Goal: Browse casually

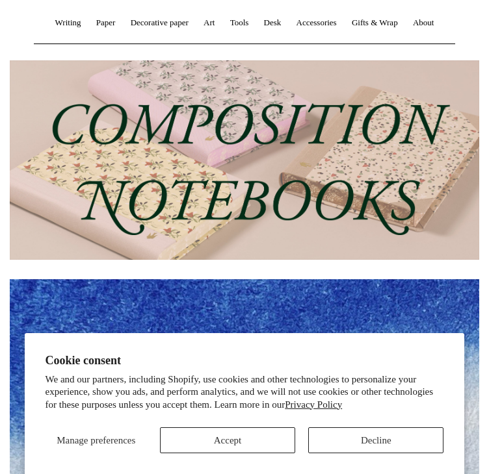
scroll to position [158, 0]
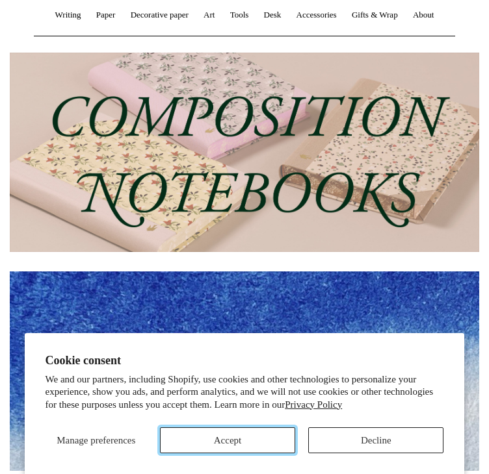
click at [286, 434] on button "Accept" at bounding box center [227, 441] width 135 height 26
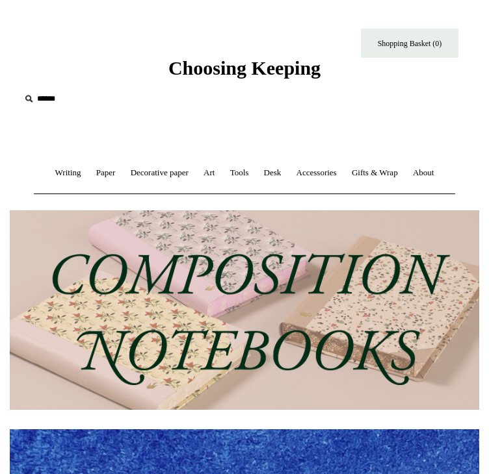
scroll to position [0, 0]
click at [60, 168] on link "Writing +" at bounding box center [68, 173] width 39 height 34
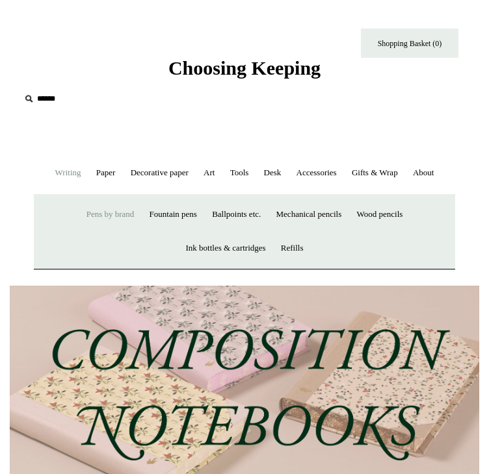
scroll to position [0, 938]
click at [101, 232] on link "Pens by brand +" at bounding box center [110, 215] width 61 height 34
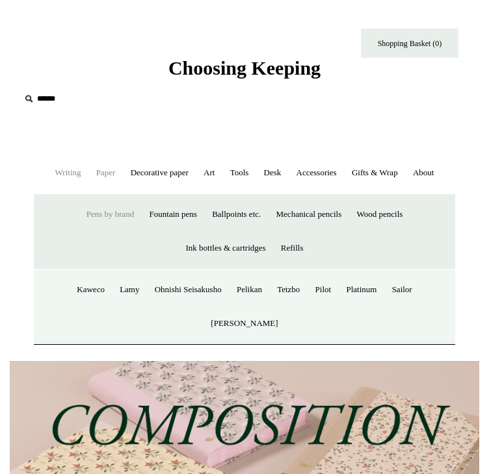
click at [104, 178] on link "Paper +" at bounding box center [106, 173] width 32 height 34
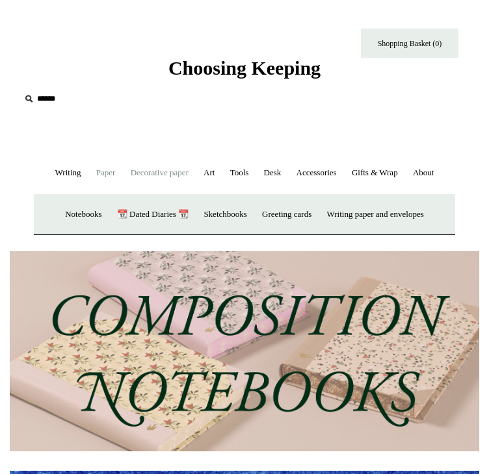
scroll to position [0, 469]
click at [144, 179] on link "Decorative paper +" at bounding box center [159, 173] width 71 height 34
click at [221, 179] on link "Art +" at bounding box center [209, 173] width 24 height 34
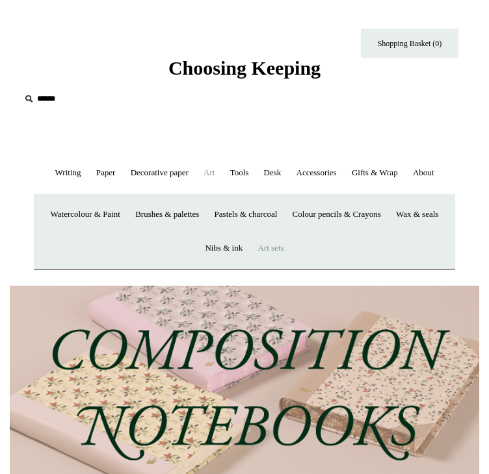
scroll to position [0, 938]
click at [255, 175] on link "Tools +" at bounding box center [239, 173] width 32 height 34
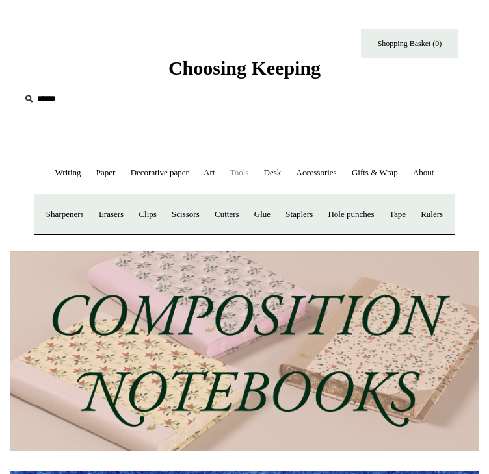
scroll to position [0, 0]
click at [288, 175] on link "Desk +" at bounding box center [272, 173] width 31 height 34
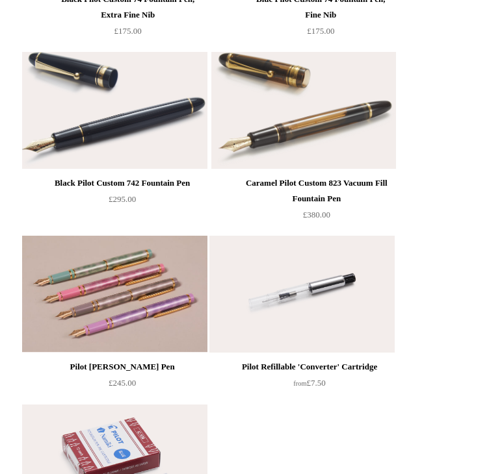
scroll to position [1075, 0]
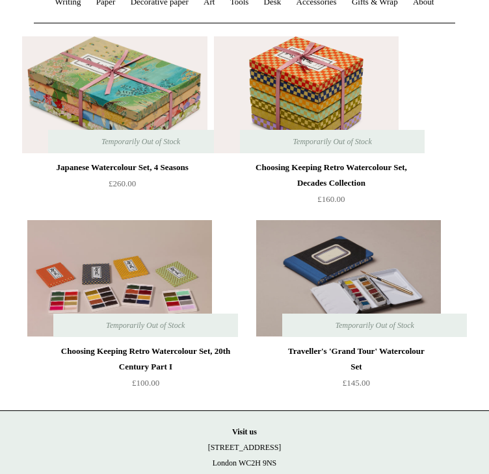
scroll to position [178, 0]
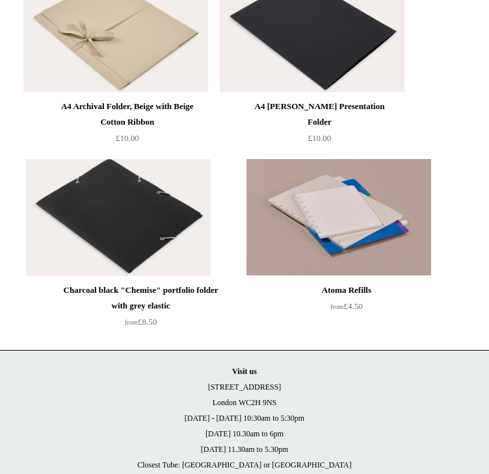
scroll to position [421, 0]
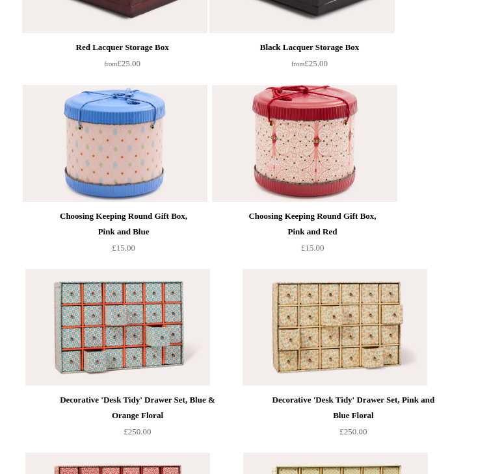
scroll to position [3035, 0]
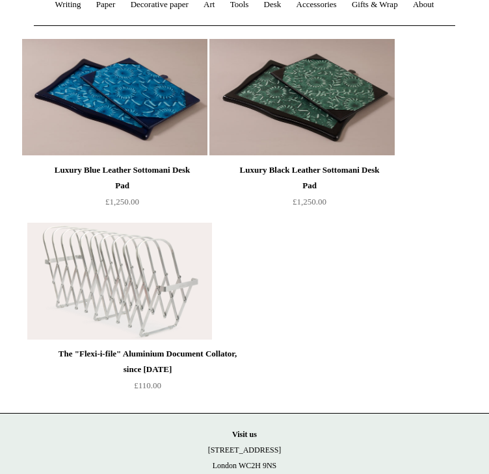
scroll to position [169, 0]
